Goal: Information Seeking & Learning: Learn about a topic

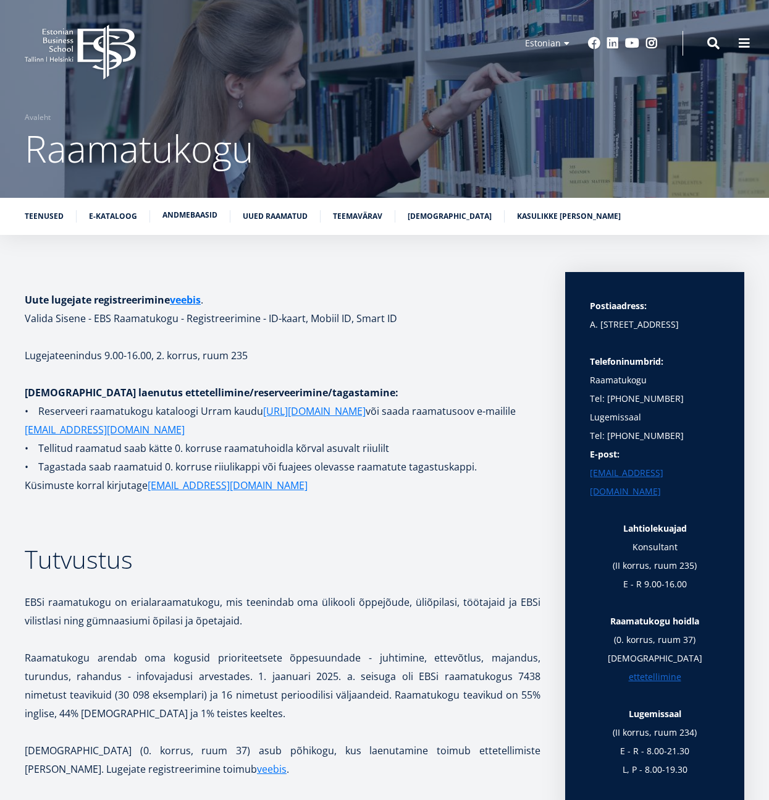
click at [190, 211] on link "Andmebaasid" at bounding box center [189, 215] width 55 height 12
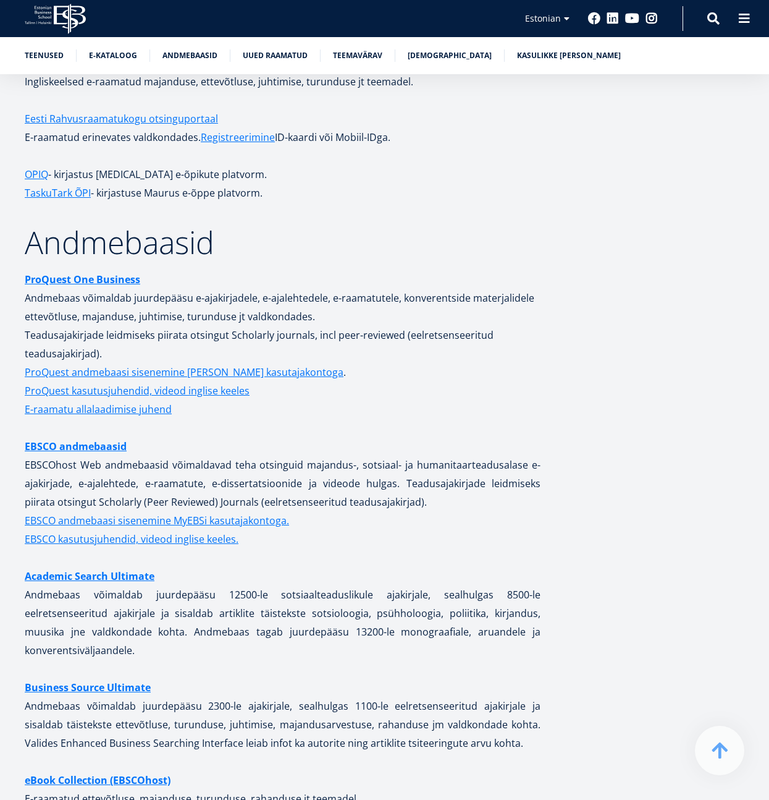
scroll to position [2345, 0]
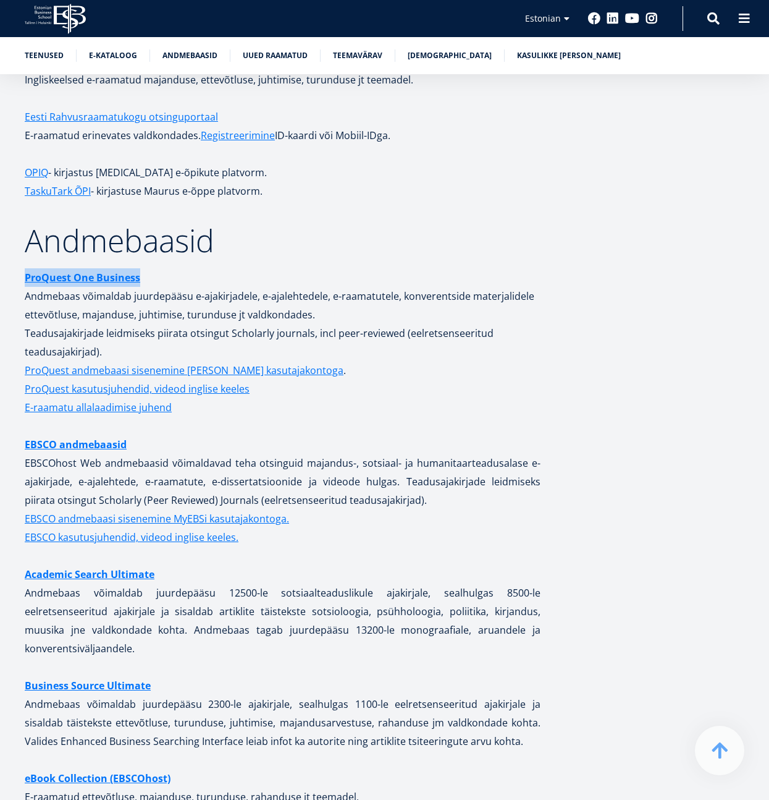
drag, startPoint x: 156, startPoint y: 210, endPoint x: 3, endPoint y: 211, distance: 153.2
copy strong "ProQuest One Business"
click at [143, 361] on link "ProQuest andmebaasi sisenemine [PERSON_NAME] kasutajakontoga" at bounding box center [184, 370] width 319 height 19
